Goal: Transaction & Acquisition: Subscribe to service/newsletter

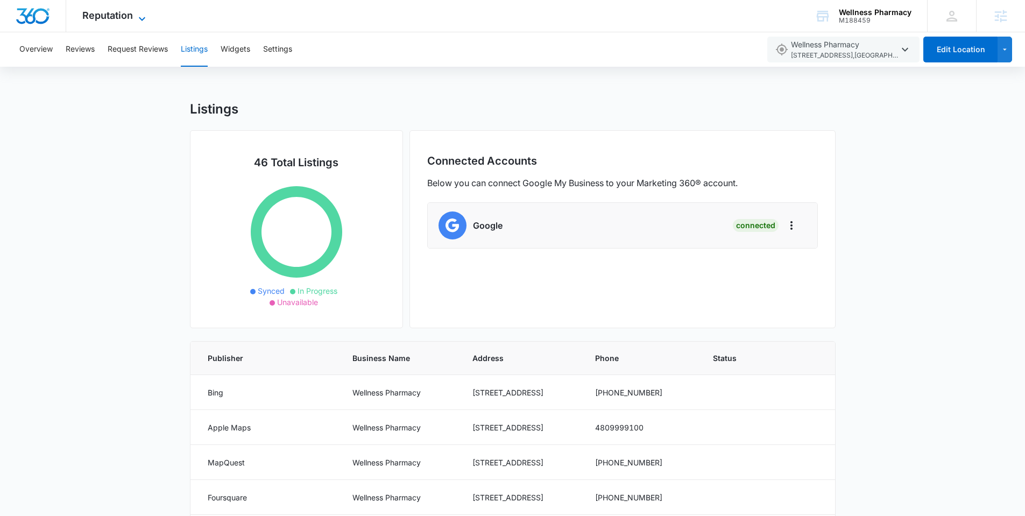
click at [125, 17] on span "Reputation" at bounding box center [107, 15] width 51 height 11
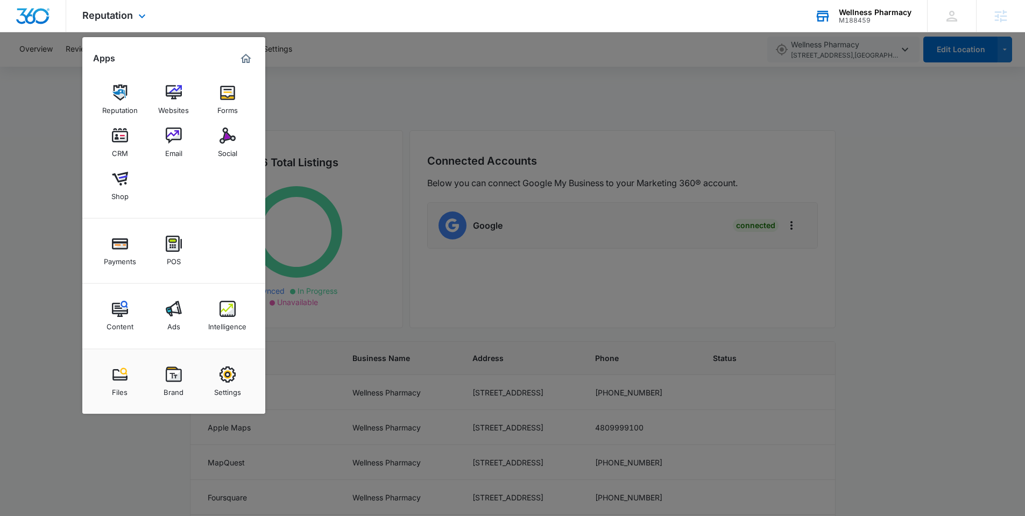
click at [841, 24] on div "Wellness Pharmacy M188459 Your Accounts View All" at bounding box center [863, 16] width 129 height 32
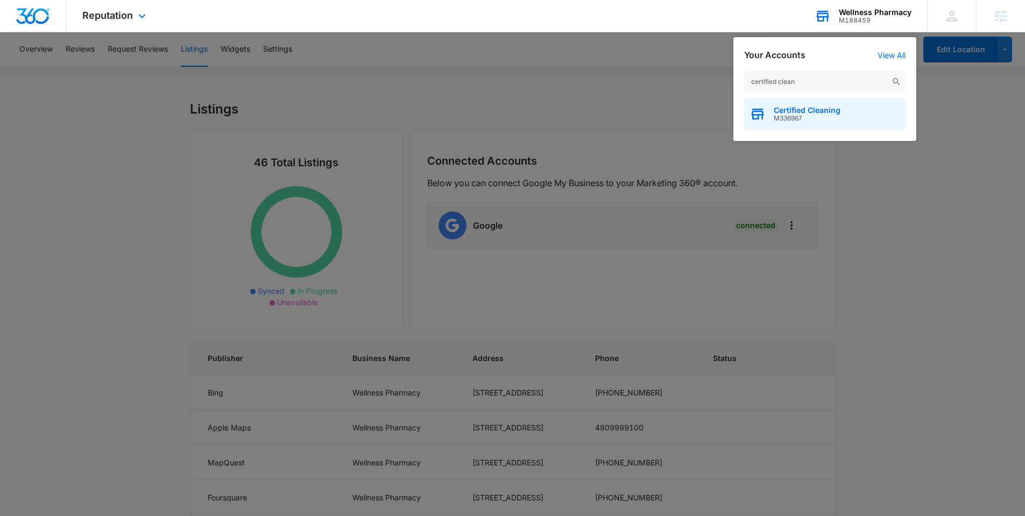
type input "certified clean"
click at [802, 108] on span "Certified Cleaning" at bounding box center [807, 110] width 67 height 9
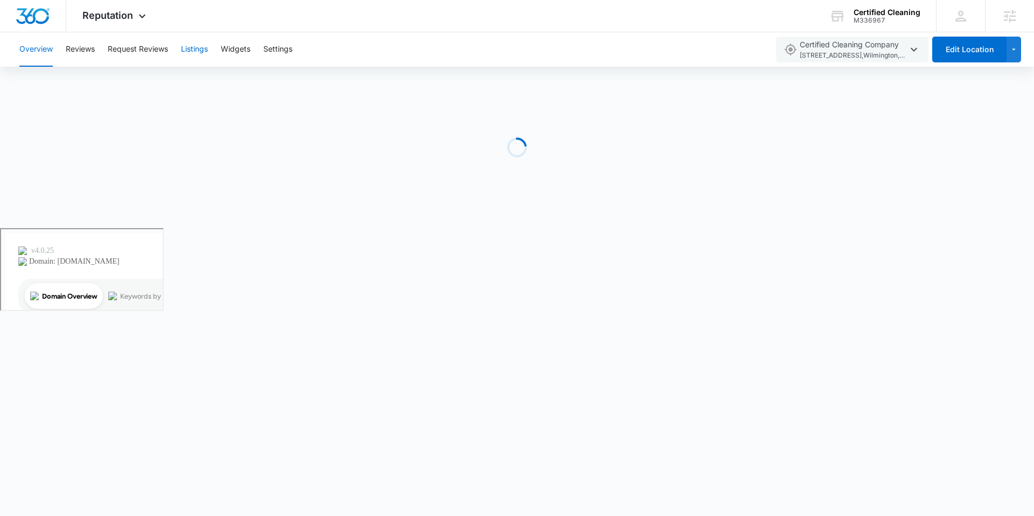
click at [200, 49] on button "Listings" at bounding box center [194, 49] width 27 height 34
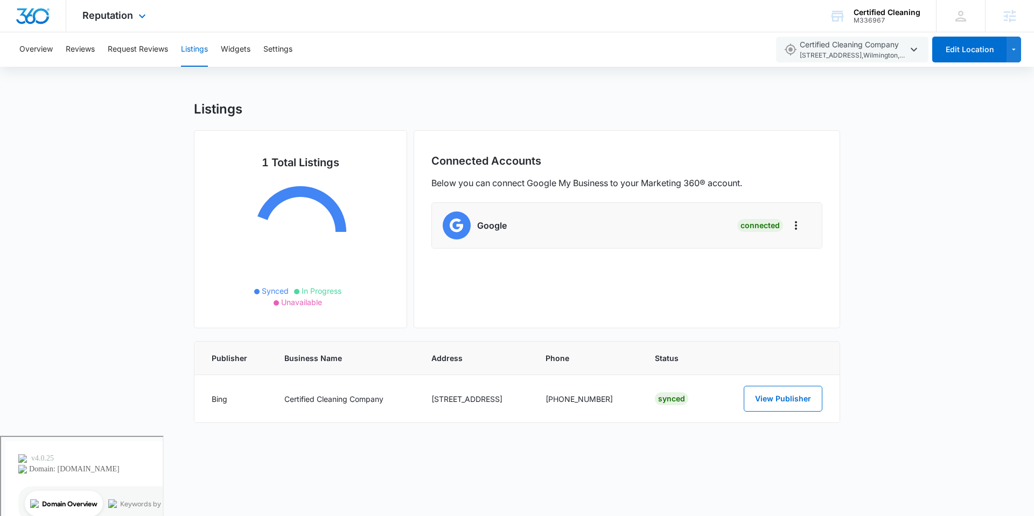
click at [111, 21] on div "Reputation Apps Reputation Websites Forms CRM Email Social Payments POS Content…" at bounding box center [115, 16] width 99 height 32
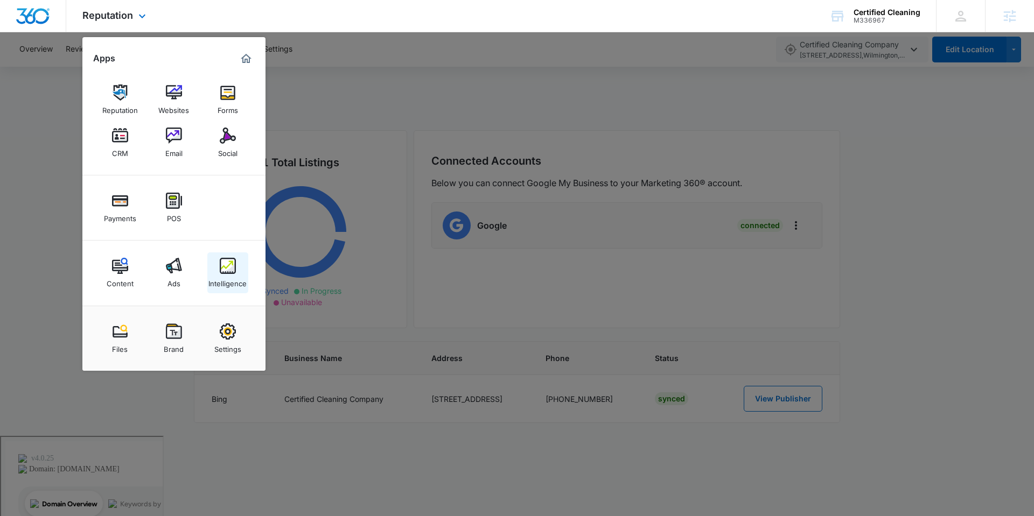
click at [234, 263] on img at bounding box center [228, 266] width 16 height 16
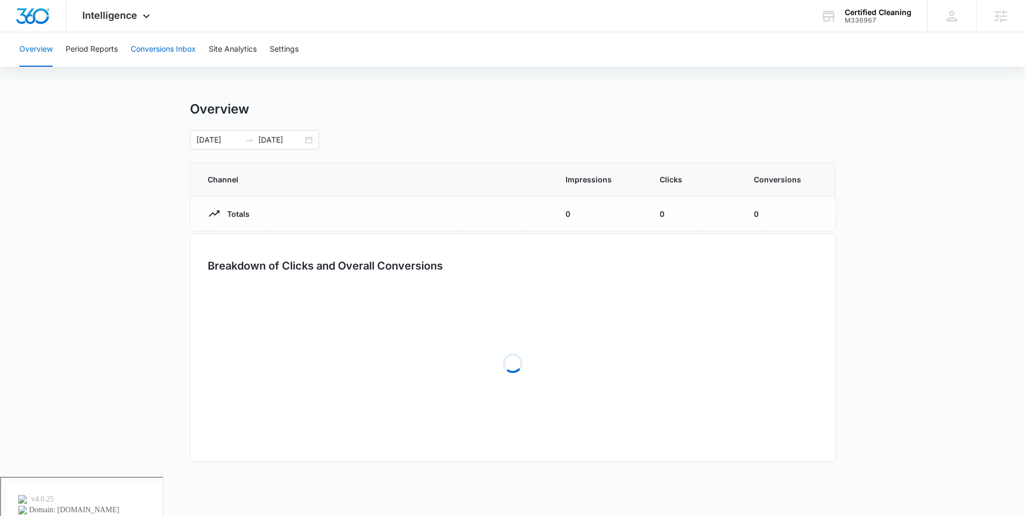
click at [156, 56] on button "Conversions Inbox" at bounding box center [163, 49] width 65 height 34
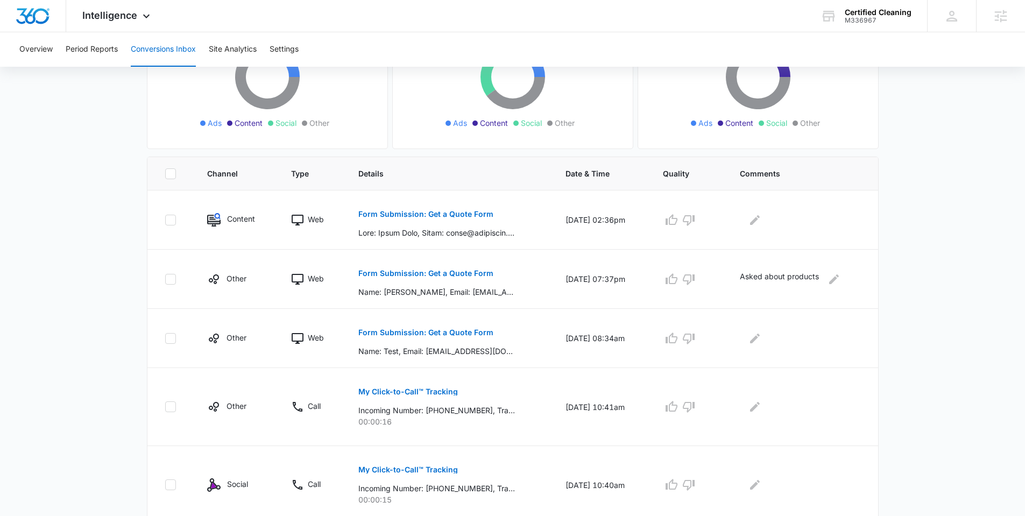
scroll to position [161, 0]
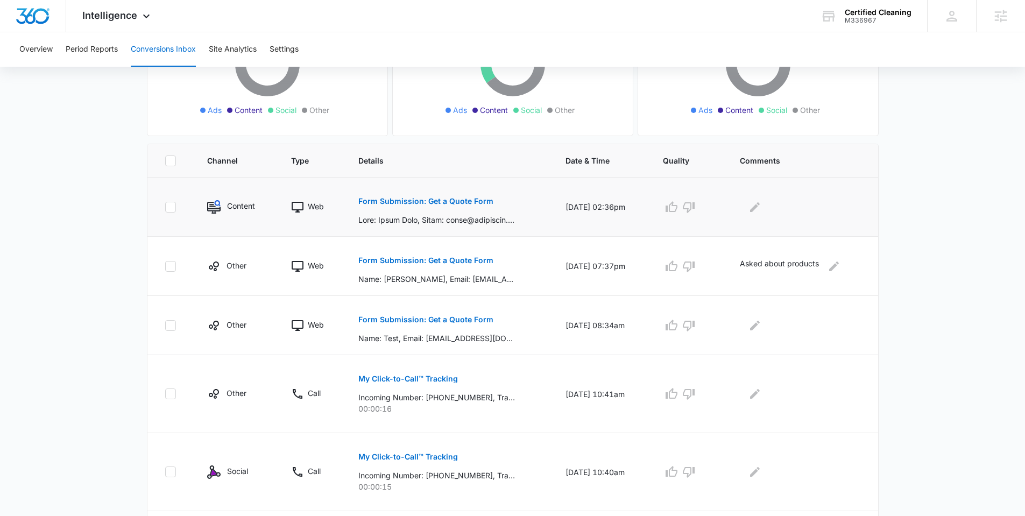
click at [431, 203] on p "Form Submission: Get a Quote Form" at bounding box center [426, 202] width 135 height 8
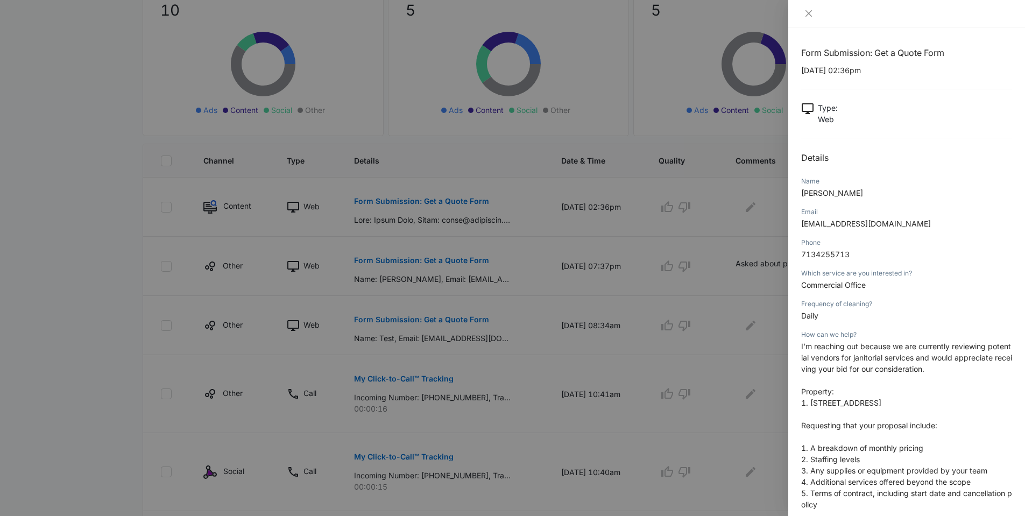
click at [580, 267] on div at bounding box center [512, 258] width 1025 height 516
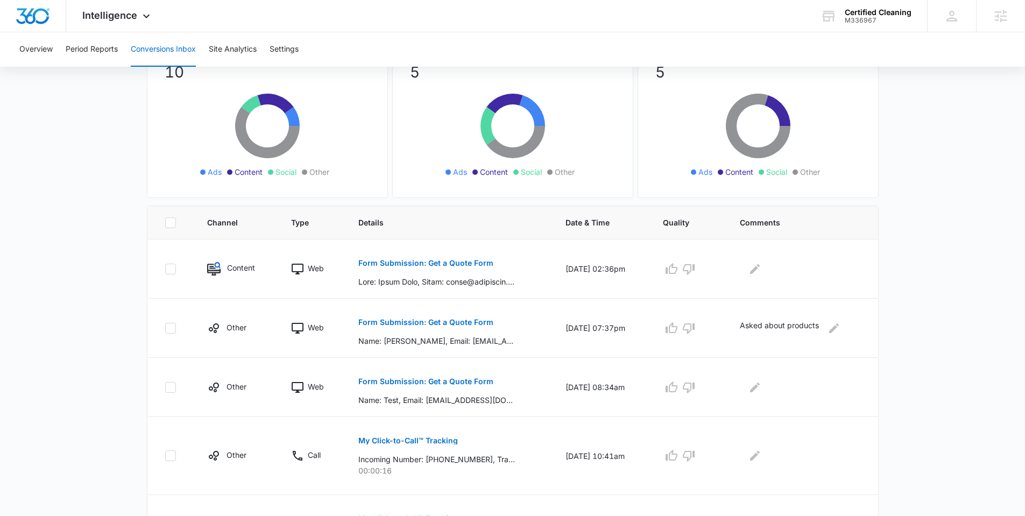
scroll to position [0, 0]
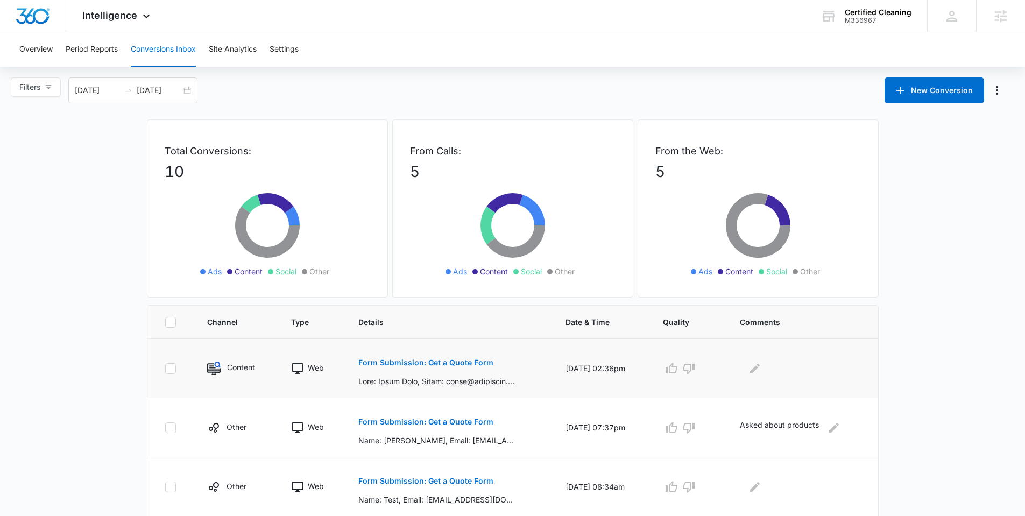
click at [443, 363] on p "Form Submission: Get a Quote Form" at bounding box center [426, 363] width 135 height 8
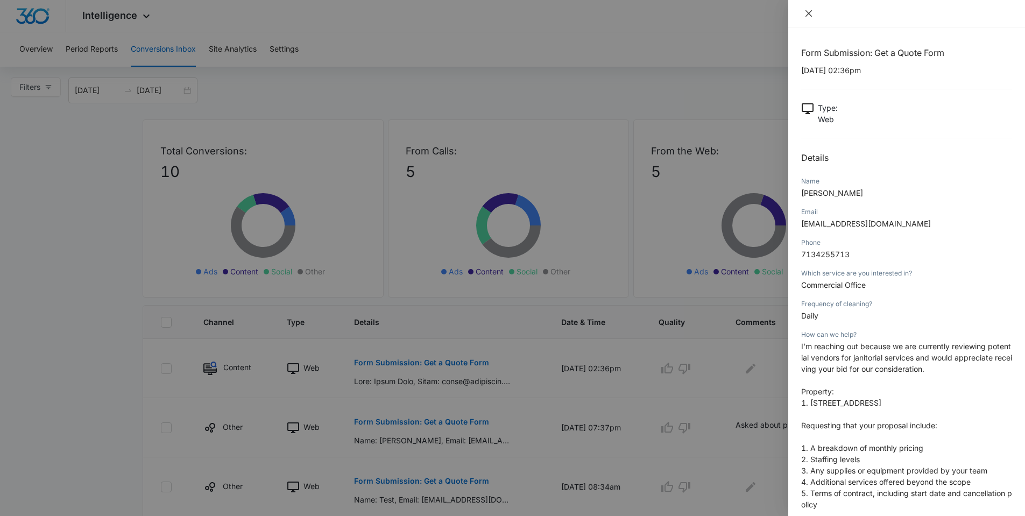
click at [808, 12] on icon "close" at bounding box center [809, 13] width 6 height 6
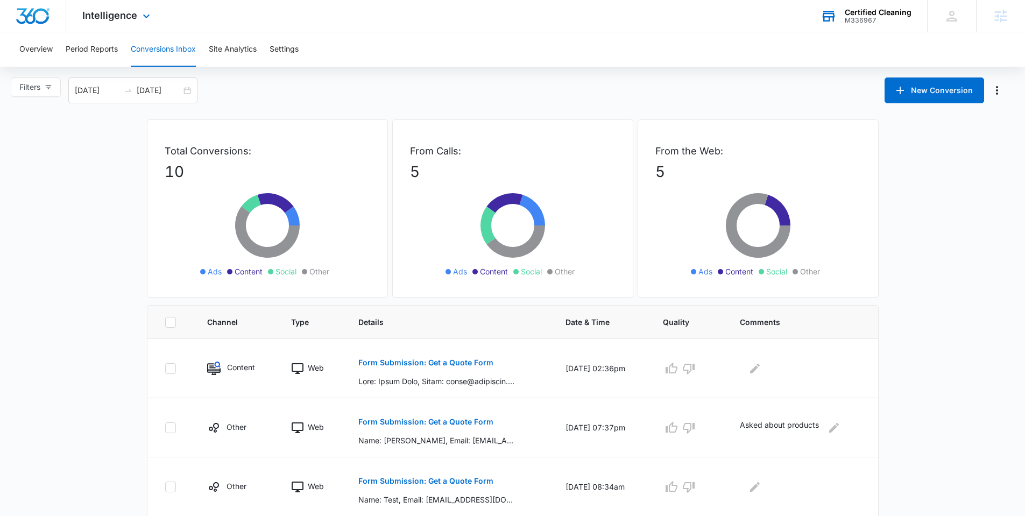
click at [853, 13] on div "Certified Cleaning" at bounding box center [878, 12] width 67 height 9
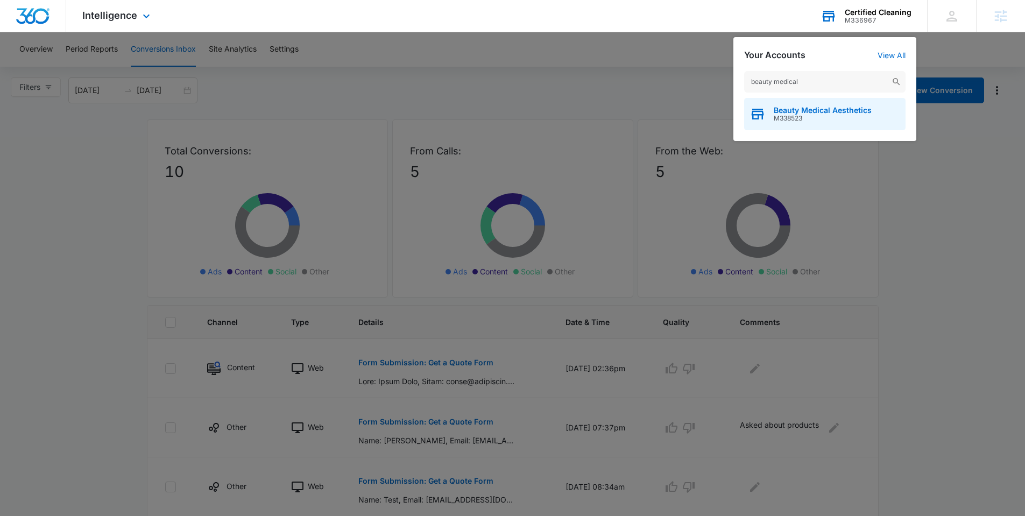
type input "beauty medical"
click at [815, 114] on span "Beauty Medical Aesthetics" at bounding box center [823, 110] width 98 height 9
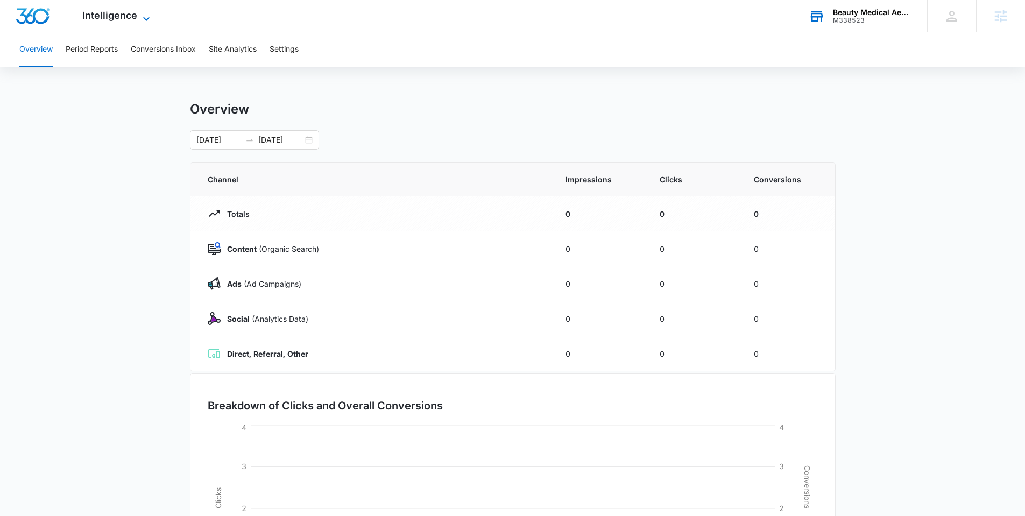
click at [107, 13] on span "Intelligence" at bounding box center [109, 15] width 55 height 11
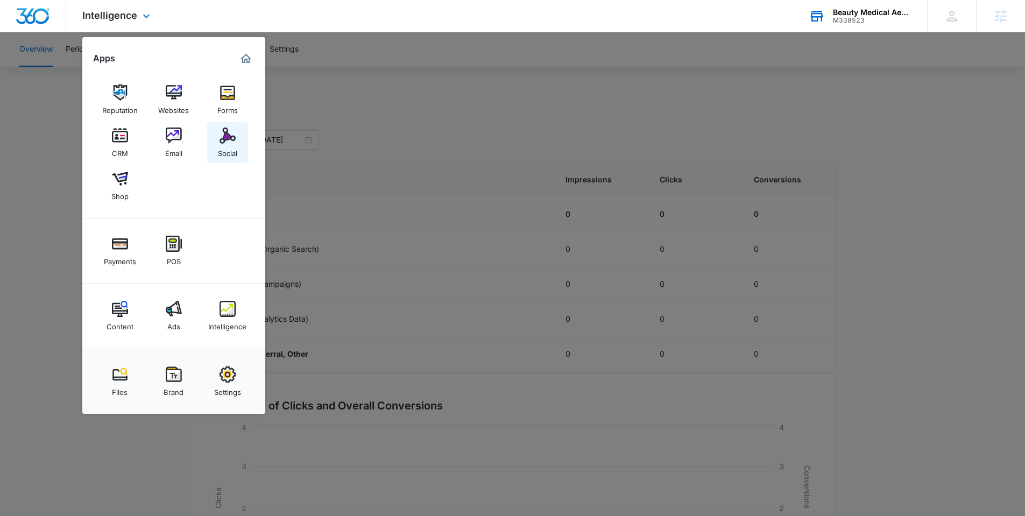
click at [224, 130] on img at bounding box center [228, 136] width 16 height 16
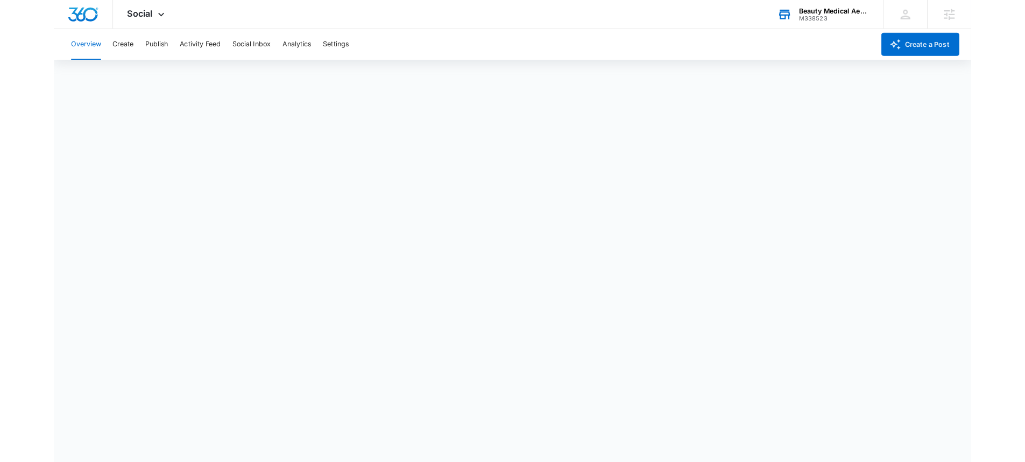
scroll to position [3, 0]
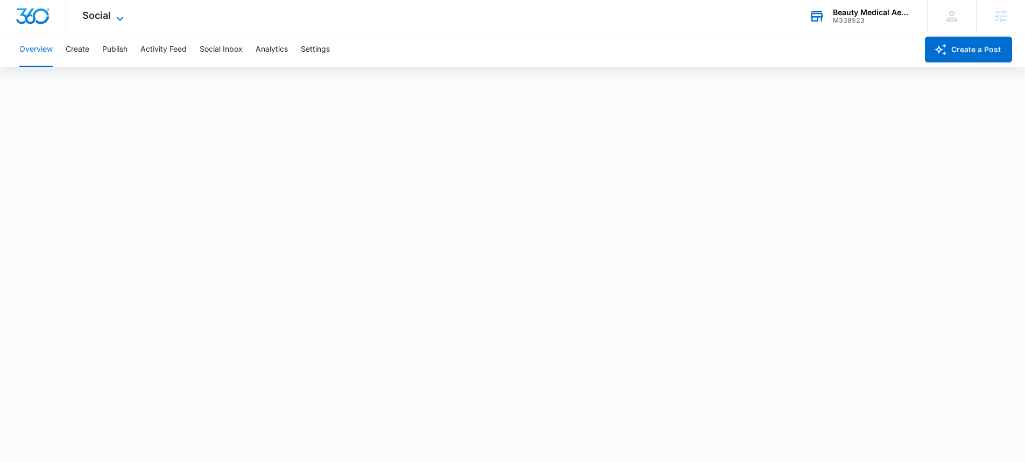
click at [83, 17] on span "Social" at bounding box center [96, 15] width 29 height 11
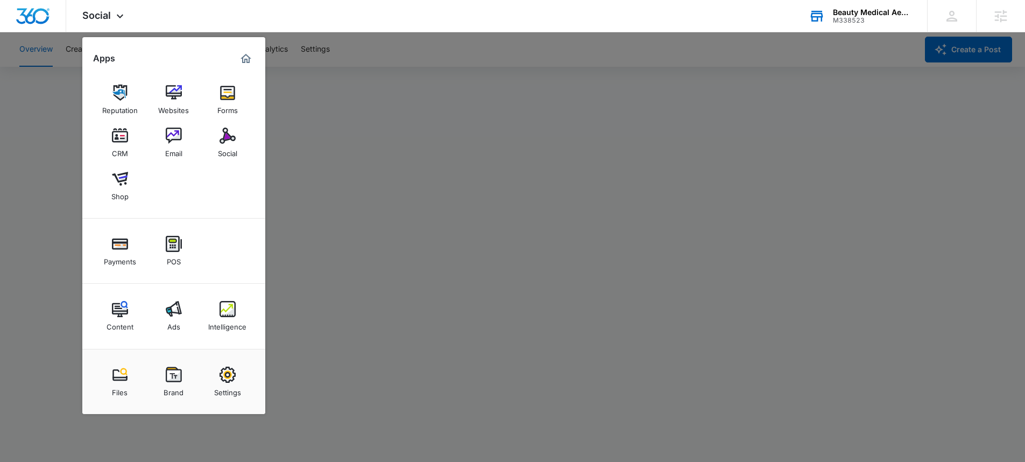
click at [57, 95] on div at bounding box center [512, 231] width 1025 height 462
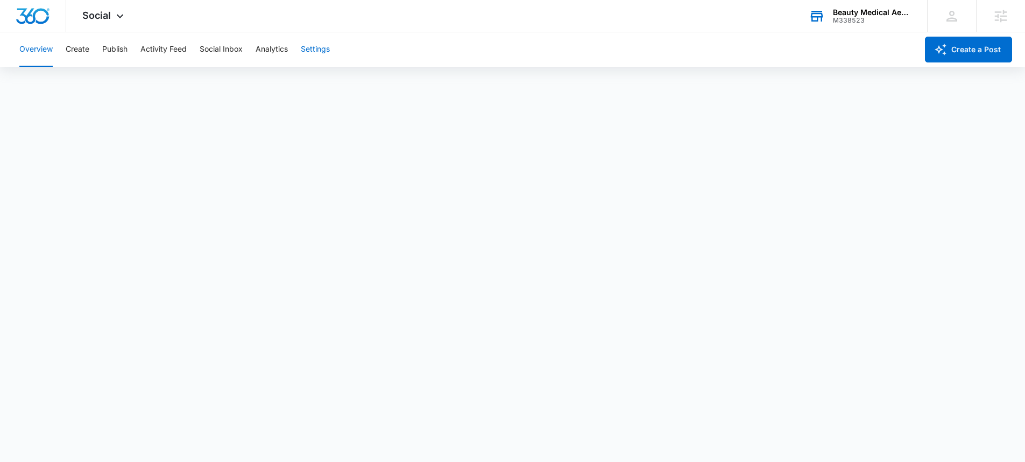
click at [325, 47] on button "Settings" at bounding box center [315, 49] width 29 height 34
click at [86, 50] on button "Create" at bounding box center [78, 49] width 24 height 34
click at [115, 50] on button "Publish" at bounding box center [114, 49] width 25 height 34
click at [163, 44] on button "Activity Feed" at bounding box center [163, 49] width 46 height 34
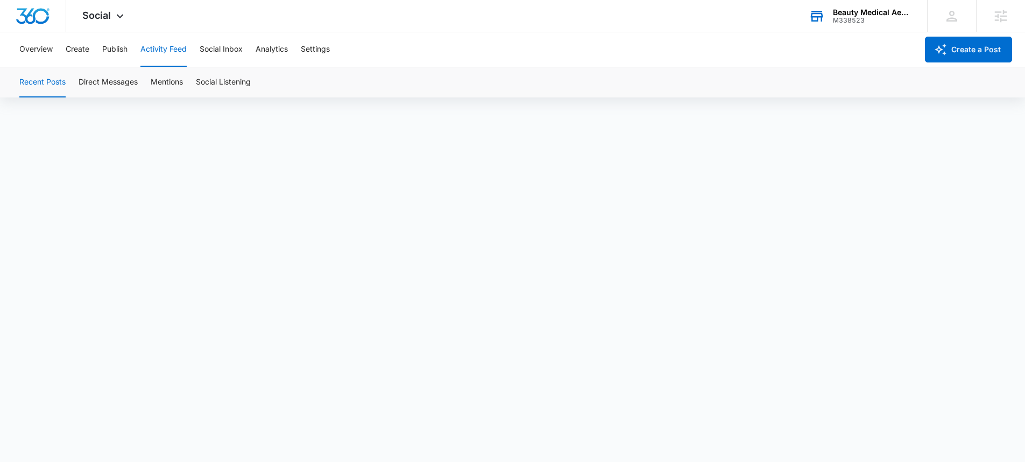
click at [332, 50] on div "Overview Create Publish Activity Feed Social Inbox Analytics Settings" at bounding box center [465, 49] width 905 height 34
click at [320, 48] on button "Settings" at bounding box center [315, 49] width 29 height 34
click at [832, 22] on div "Beauty Medical Aesthetics M338523 Your Accounts View All" at bounding box center [860, 16] width 135 height 32
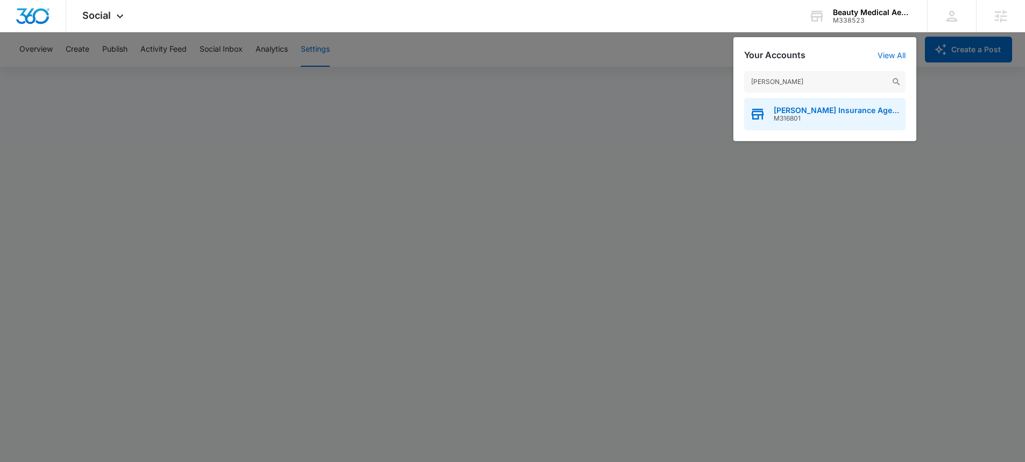
type input "[PERSON_NAME]"
click at [784, 108] on span "[PERSON_NAME] Insurance Agency" at bounding box center [837, 110] width 127 height 9
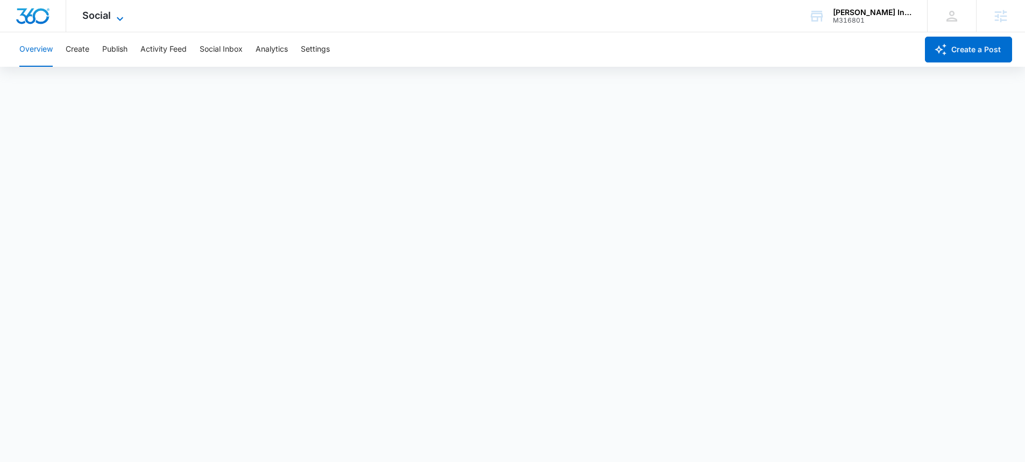
click at [92, 12] on span "Social" at bounding box center [96, 15] width 29 height 11
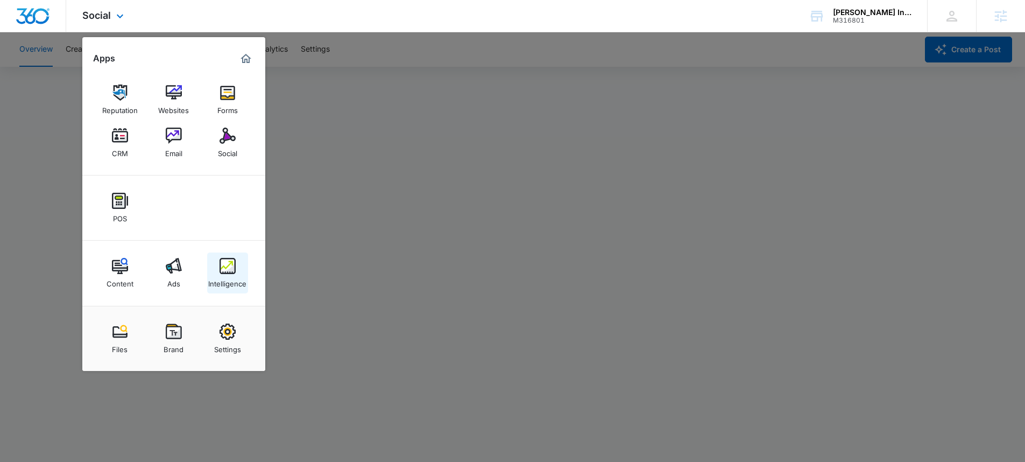
click at [222, 262] on img at bounding box center [228, 266] width 16 height 16
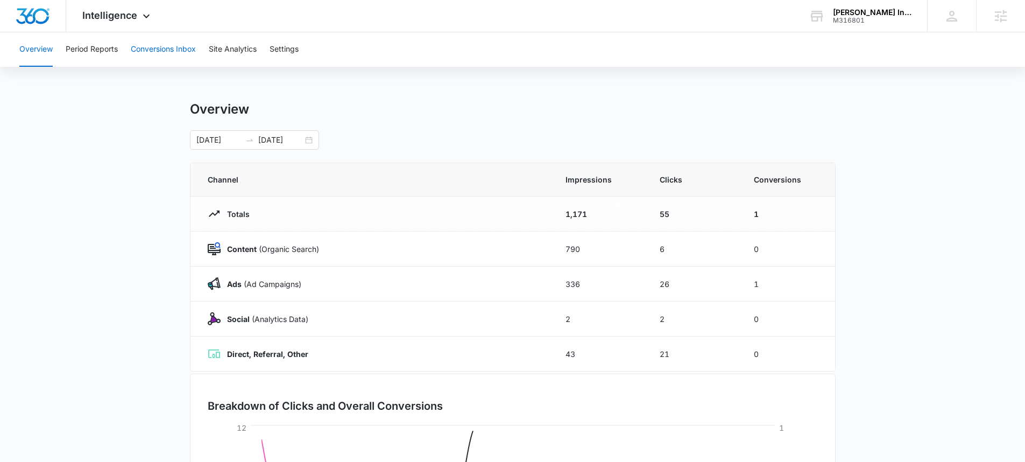
click at [184, 46] on button "Conversions Inbox" at bounding box center [163, 49] width 65 height 34
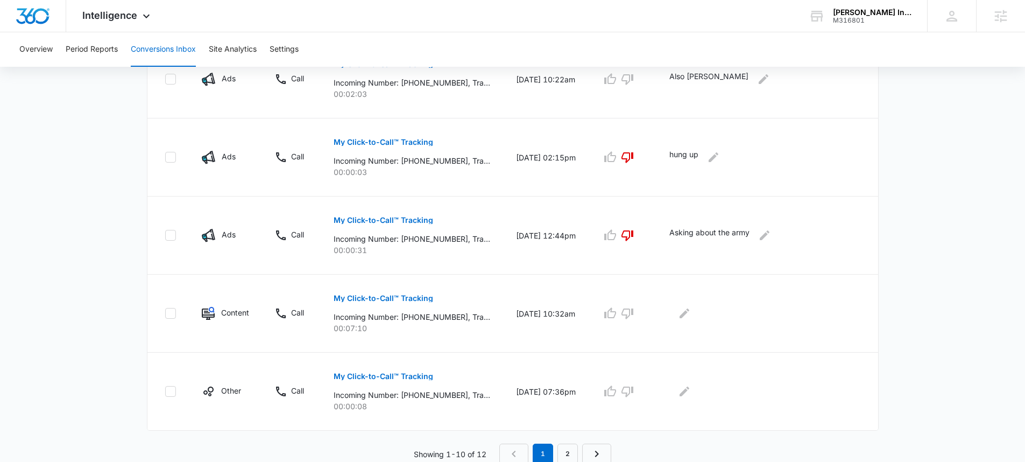
scroll to position [635, 0]
click at [571, 447] on link "2" at bounding box center [568, 451] width 20 height 20
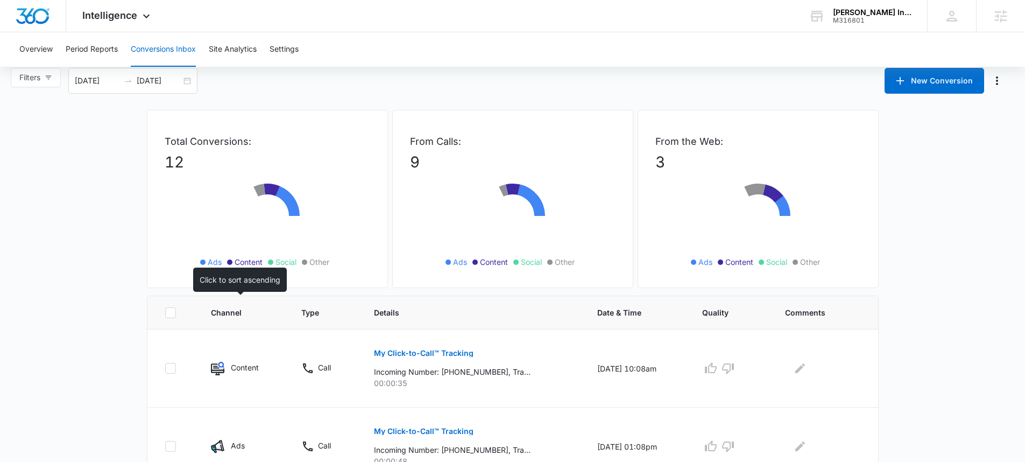
scroll to position [67, 0]
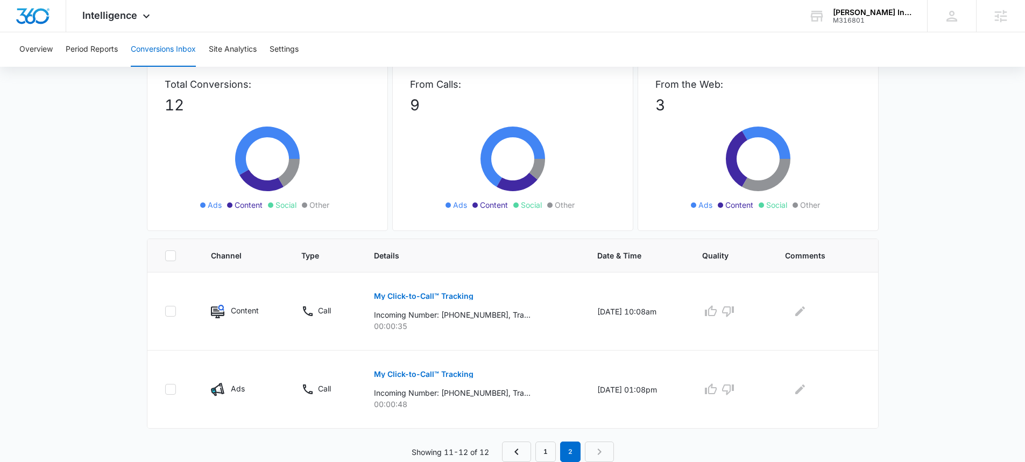
click at [610, 448] on nav "1 2" at bounding box center [558, 451] width 112 height 20
click at [515, 449] on icon "Previous Page" at bounding box center [516, 451] width 13 height 13
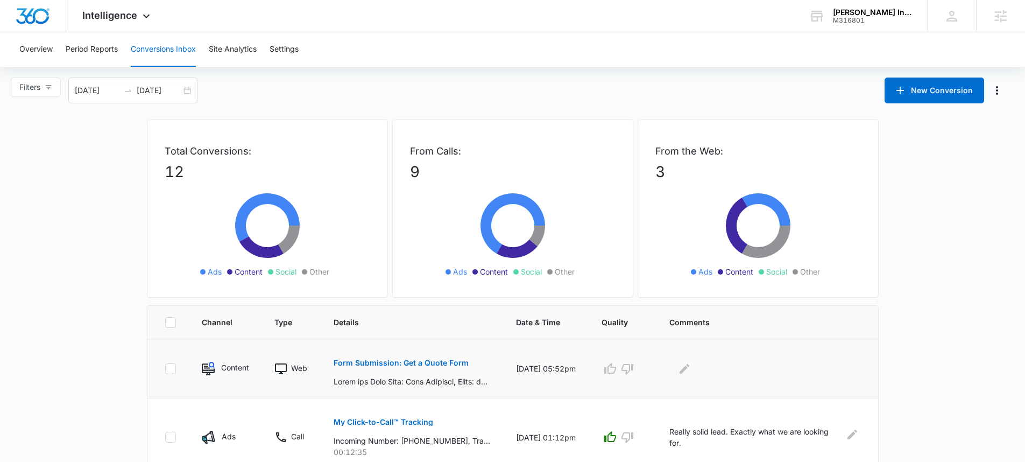
click at [447, 359] on p "Form Submission: Get a Quote Form" at bounding box center [401, 363] width 135 height 8
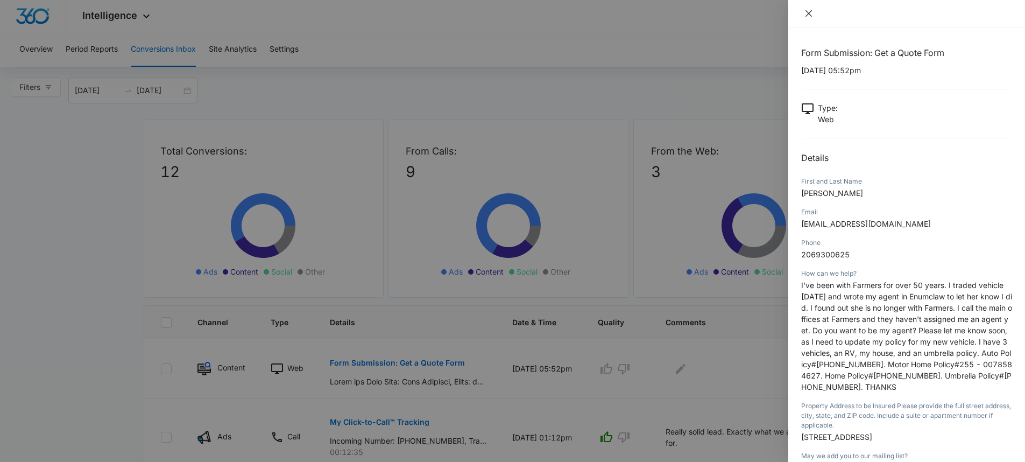
click at [807, 13] on icon "close" at bounding box center [809, 13] width 9 height 9
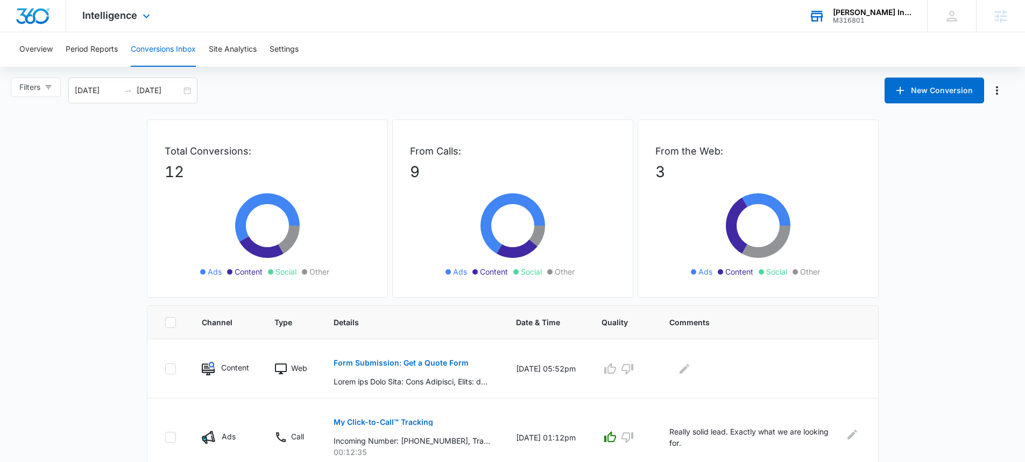
click at [847, 18] on div "M316801" at bounding box center [872, 21] width 79 height 8
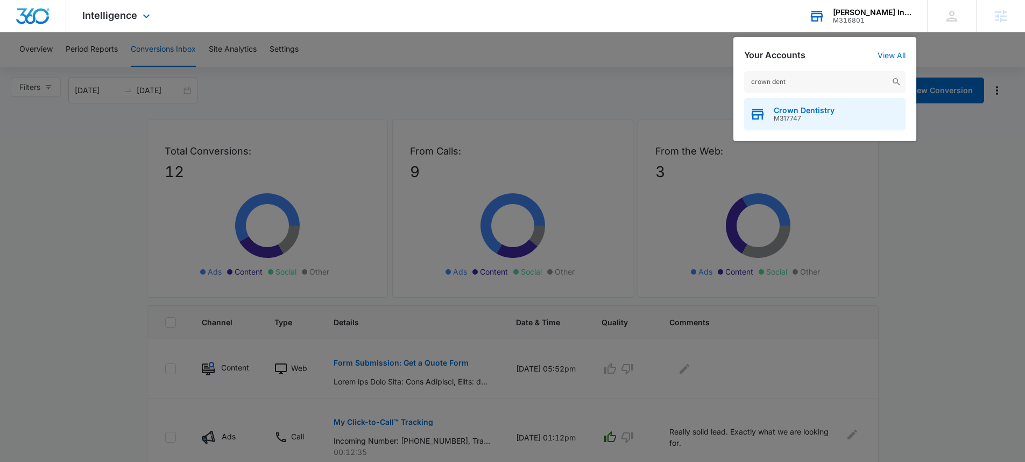
type input "crown dent"
click at [820, 117] on span "M317747" at bounding box center [804, 119] width 61 height 8
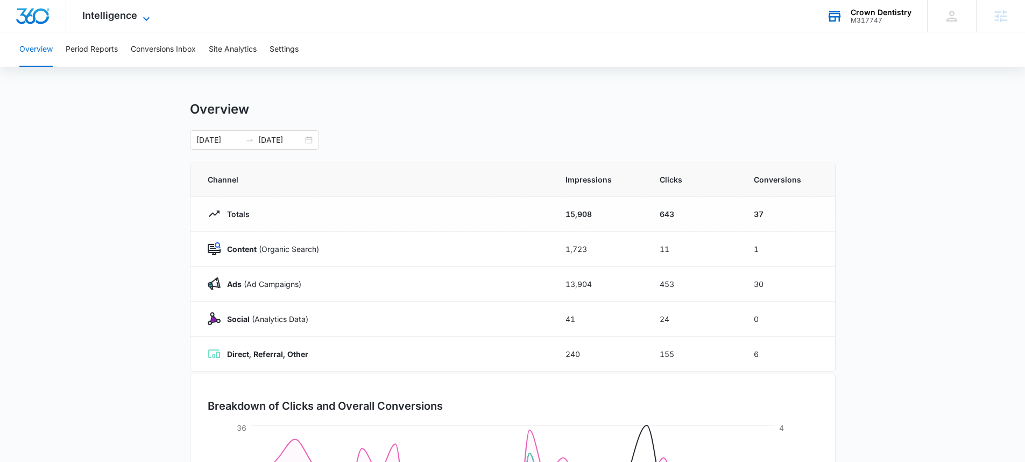
click at [116, 19] on span "Intelligence" at bounding box center [109, 15] width 55 height 11
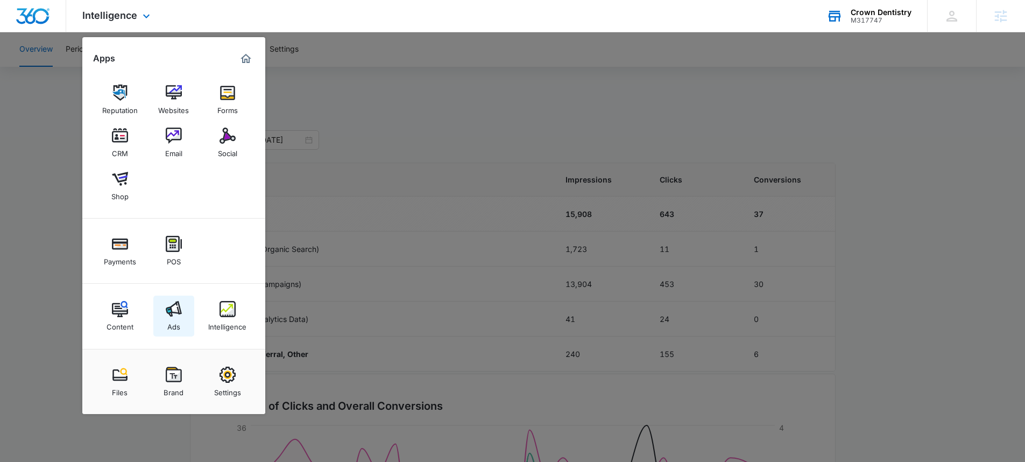
click at [173, 307] on img at bounding box center [174, 309] width 16 height 16
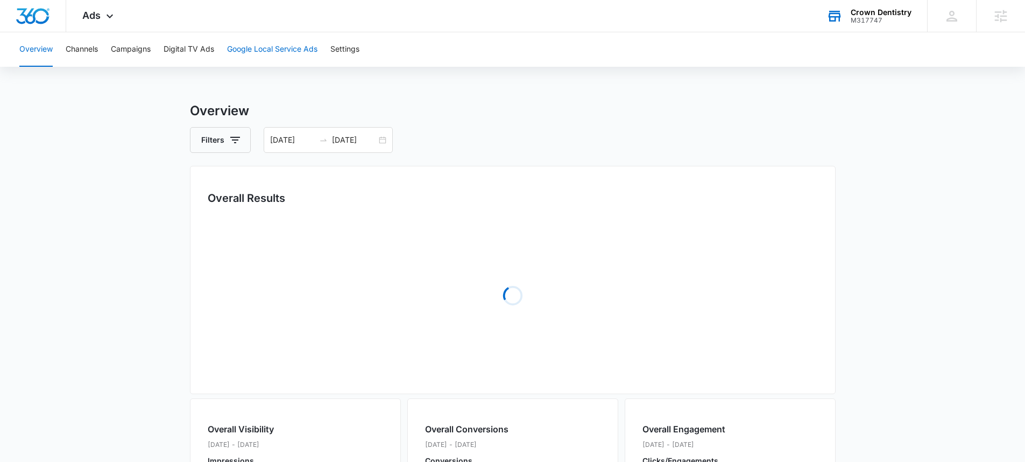
click at [278, 47] on button "Google Local Service Ads" at bounding box center [272, 49] width 90 height 34
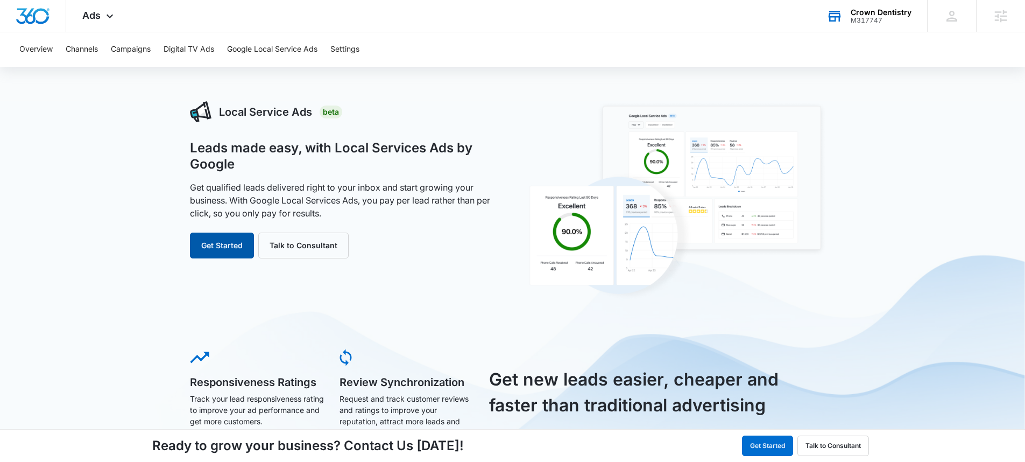
click at [238, 243] on button "Get Started" at bounding box center [222, 246] width 64 height 26
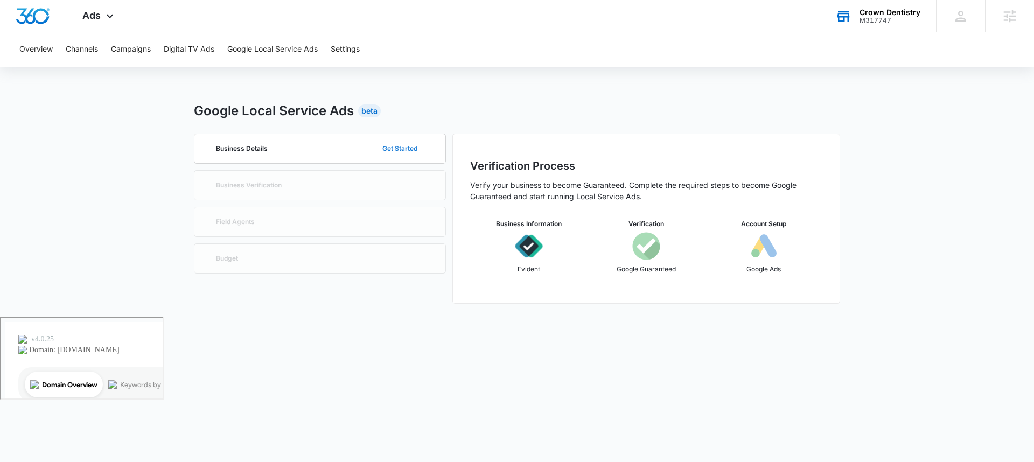
click at [423, 149] on button "Get Started" at bounding box center [399, 149] width 57 height 26
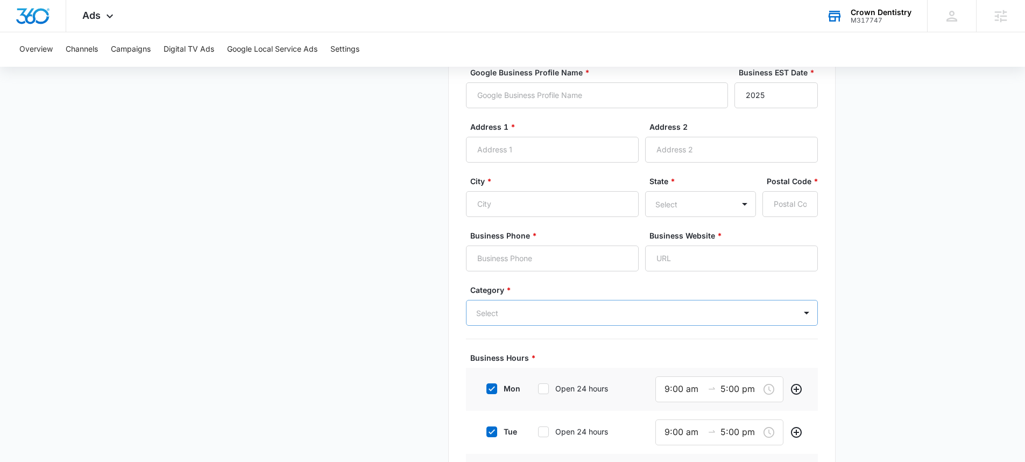
scroll to position [334, 0]
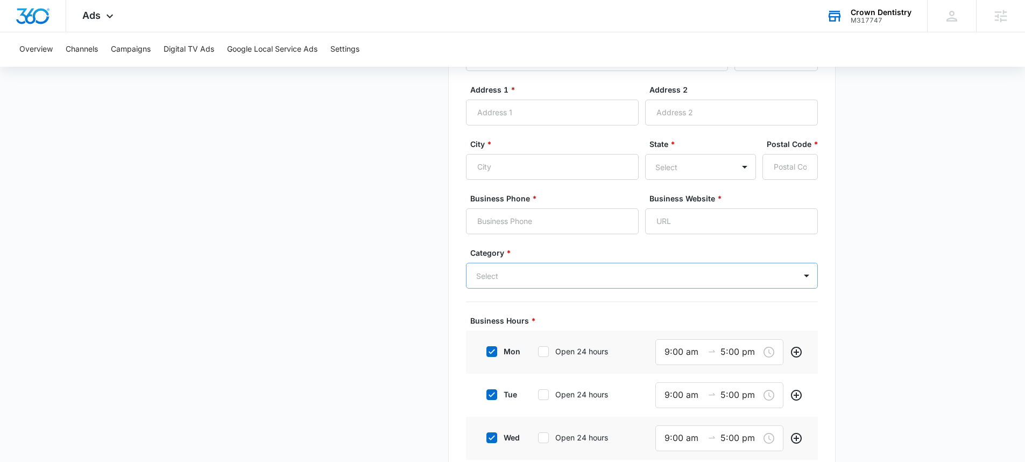
click at [610, 289] on div "Select" at bounding box center [642, 276] width 352 height 26
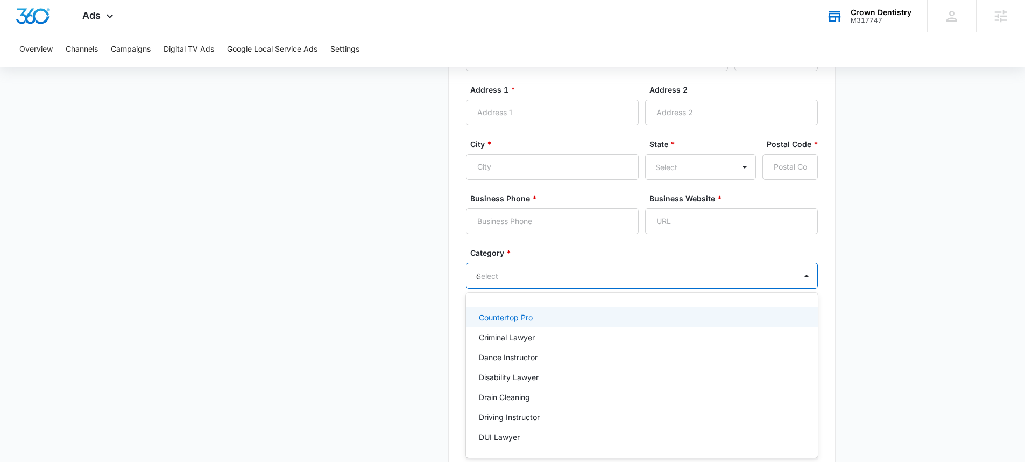
scroll to position [0, 0]
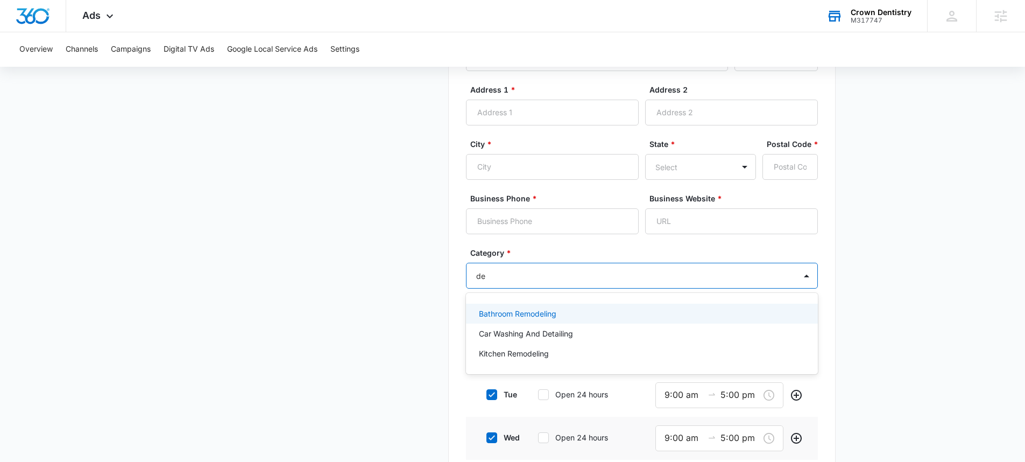
type input "d"
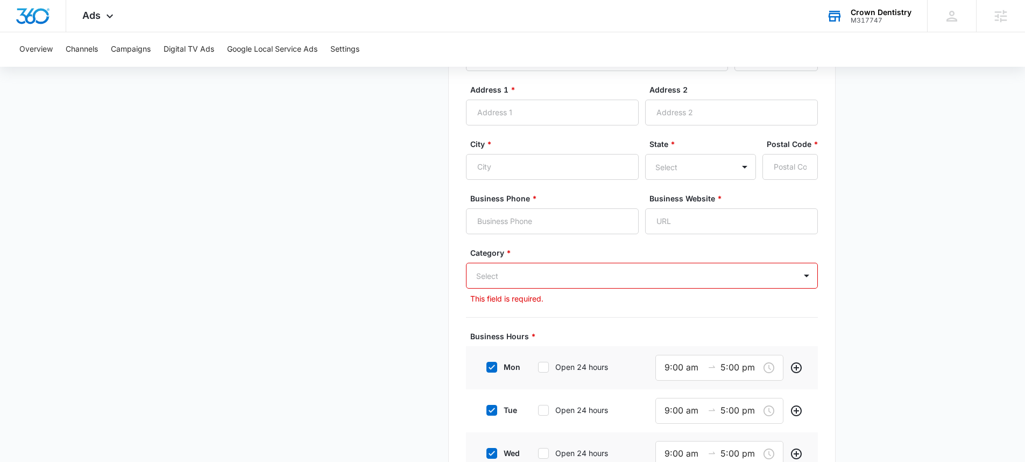
click at [575, 278] on div at bounding box center [629, 275] width 306 height 13
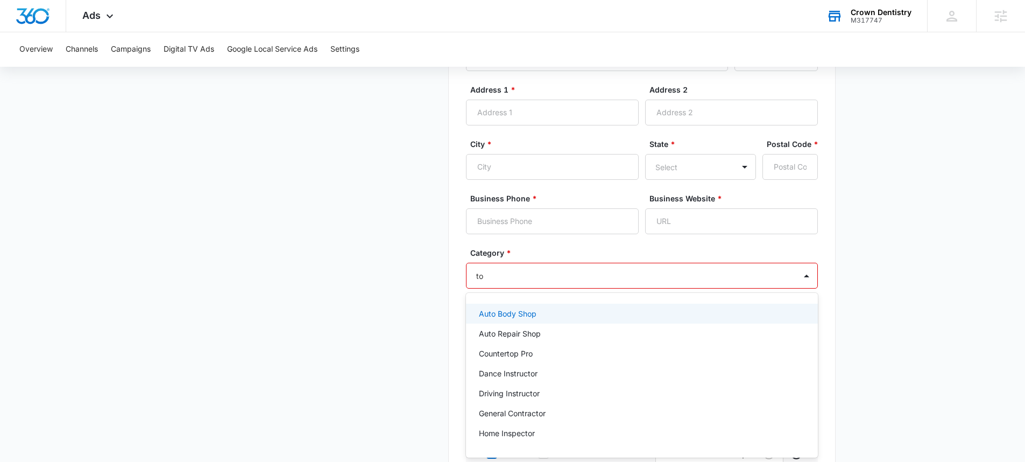
type input "t"
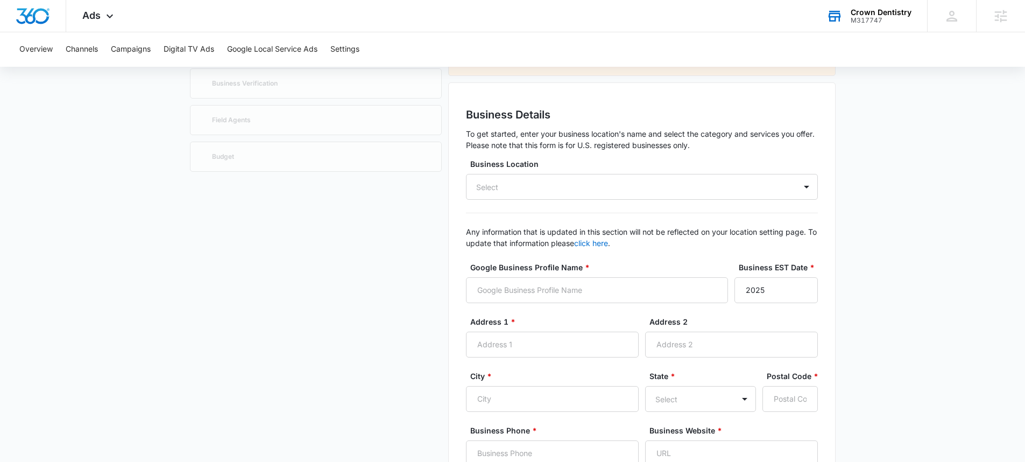
scroll to position [310, 0]
